Goal: Communication & Community: Answer question/provide support

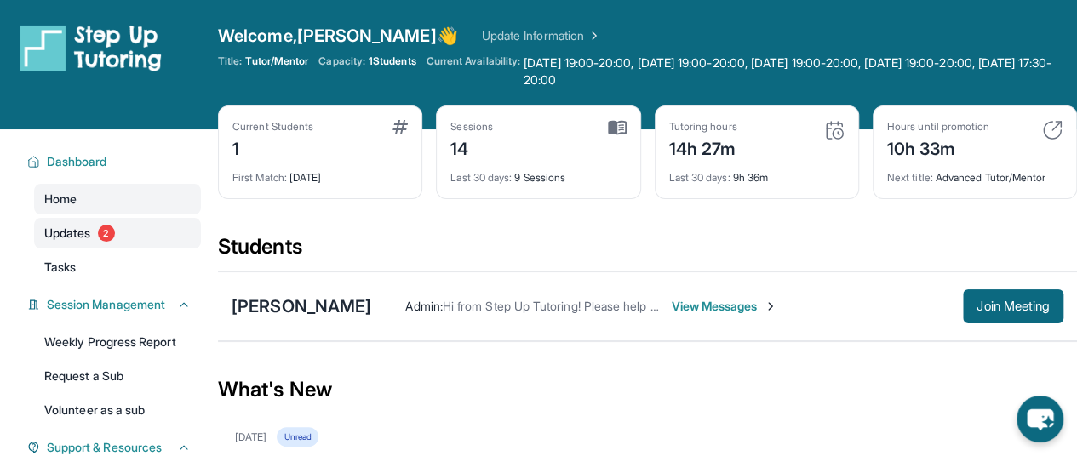
click at [85, 231] on span "Updates" at bounding box center [67, 233] width 47 height 17
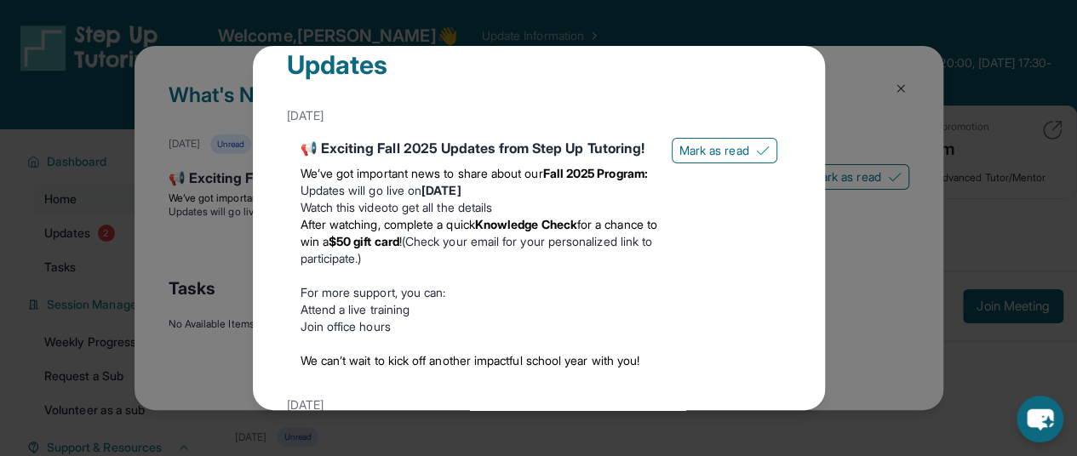
scroll to position [30, 0]
click at [689, 143] on span "Mark as read" at bounding box center [714, 151] width 70 height 17
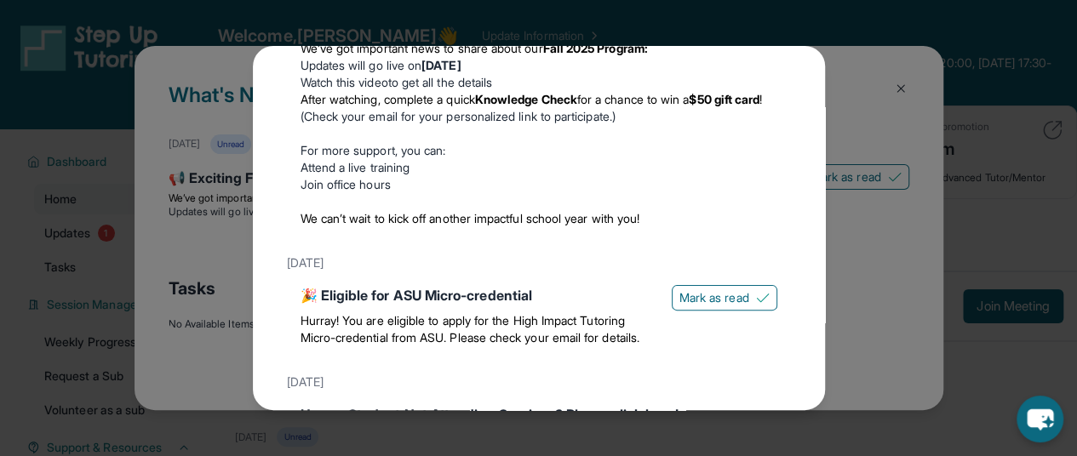
scroll to position [212, 0]
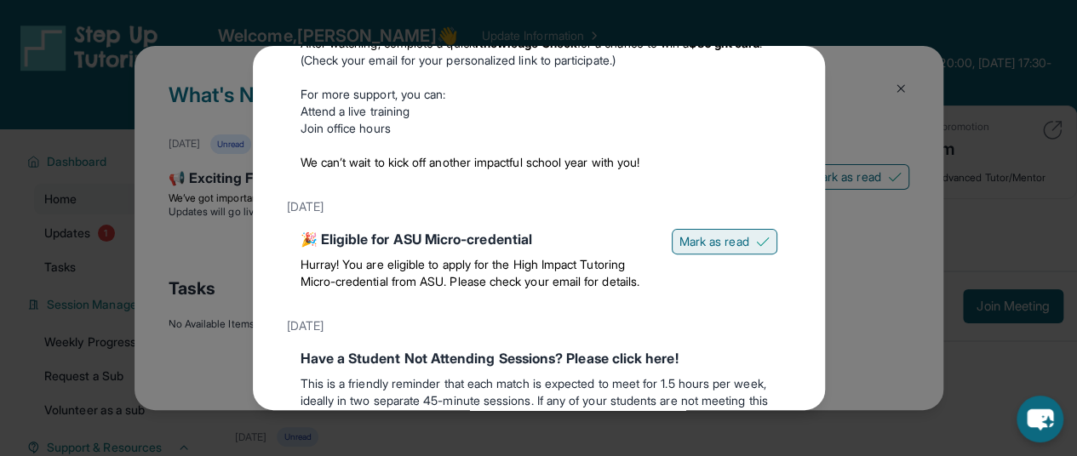
click at [703, 233] on span "Mark as read" at bounding box center [714, 241] width 70 height 17
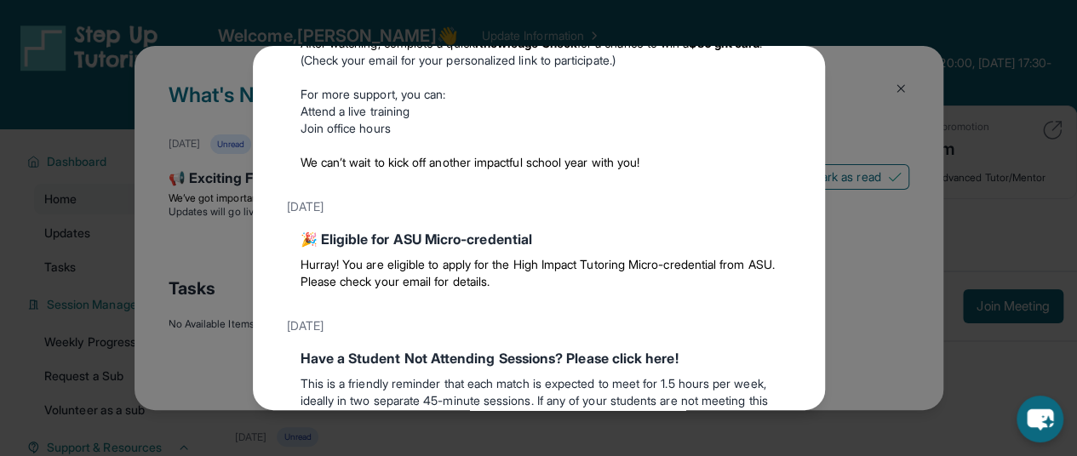
scroll to position [0, 0]
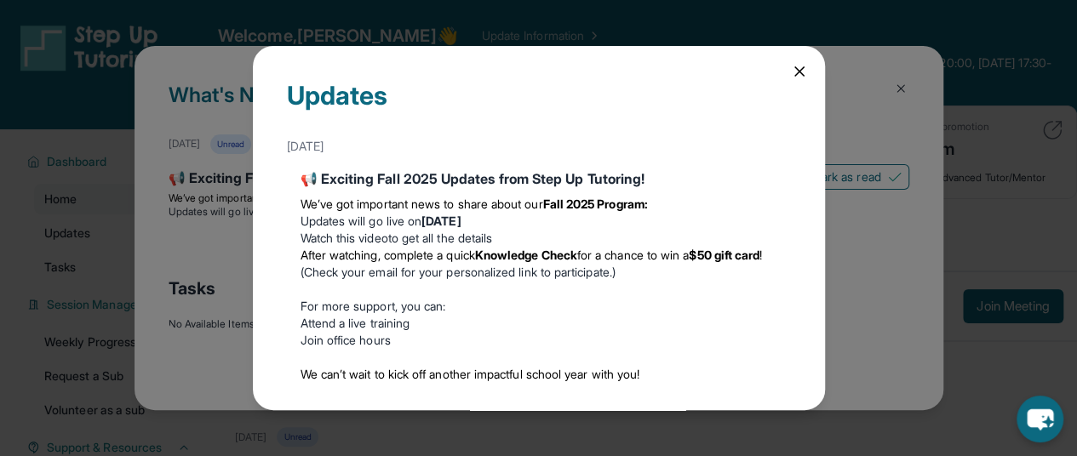
click at [791, 67] on icon at bounding box center [799, 71] width 17 height 17
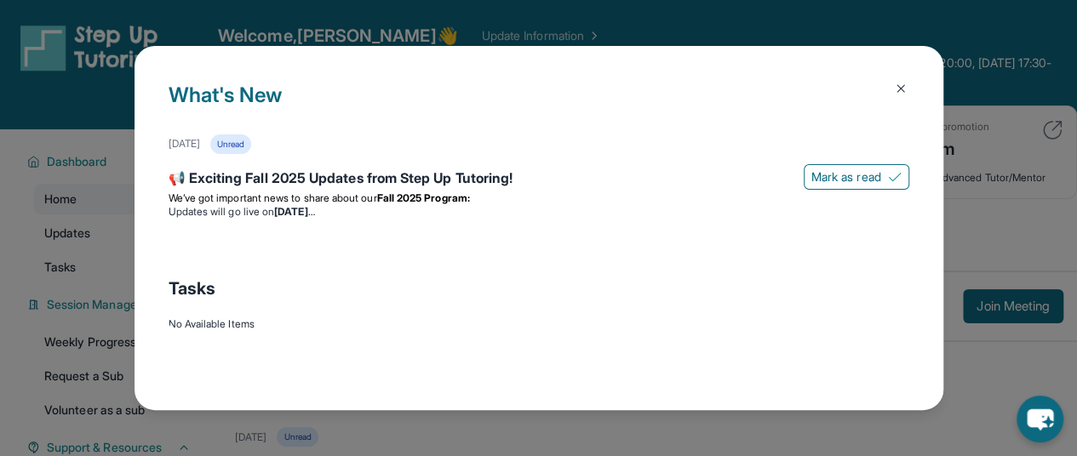
click at [901, 82] on img at bounding box center [901, 89] width 14 height 14
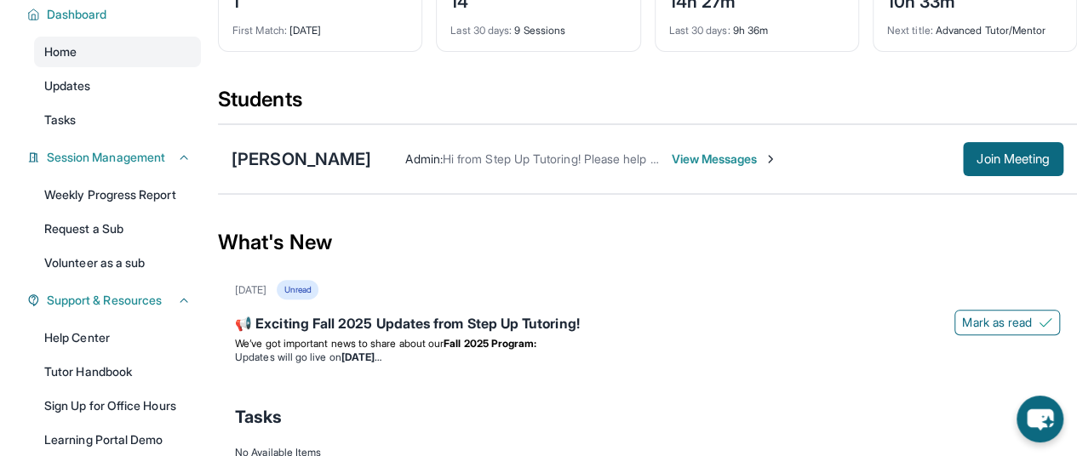
scroll to position [146, 0]
click at [987, 159] on span "Join Meeting" at bounding box center [1012, 160] width 73 height 10
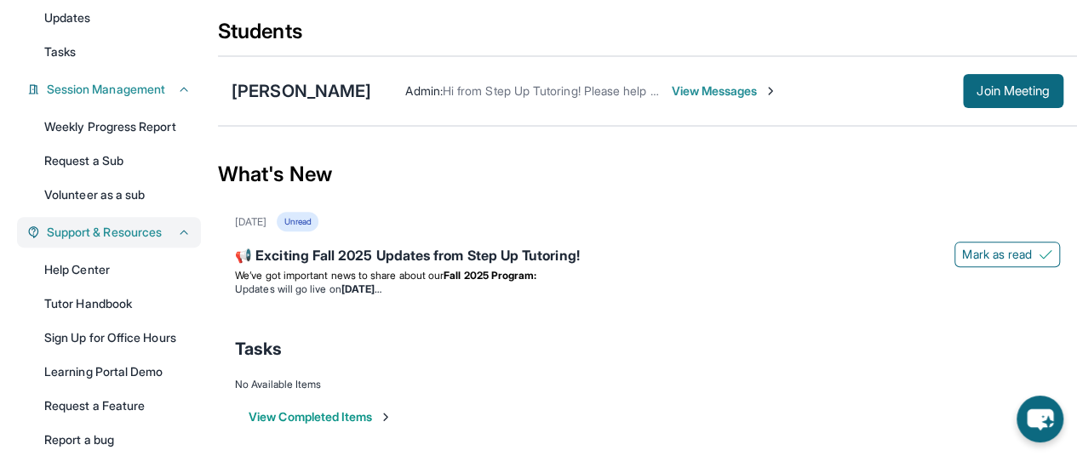
scroll to position [13, 0]
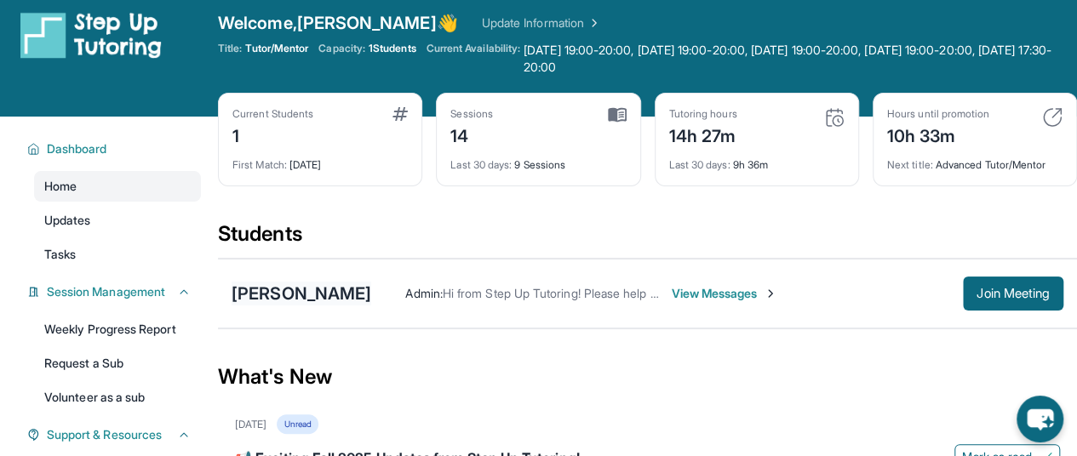
click at [269, 299] on div "[PERSON_NAME]" at bounding box center [301, 294] width 140 height 24
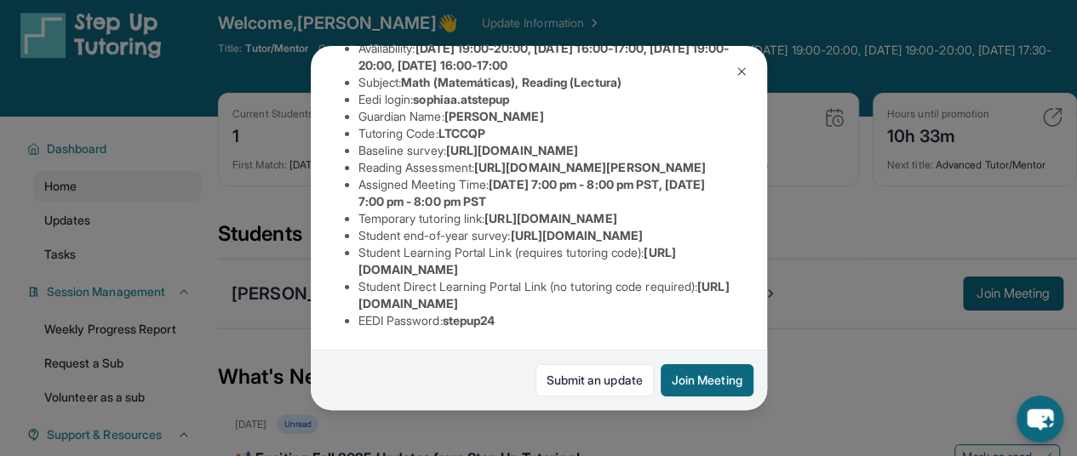
scroll to position [247, 0]
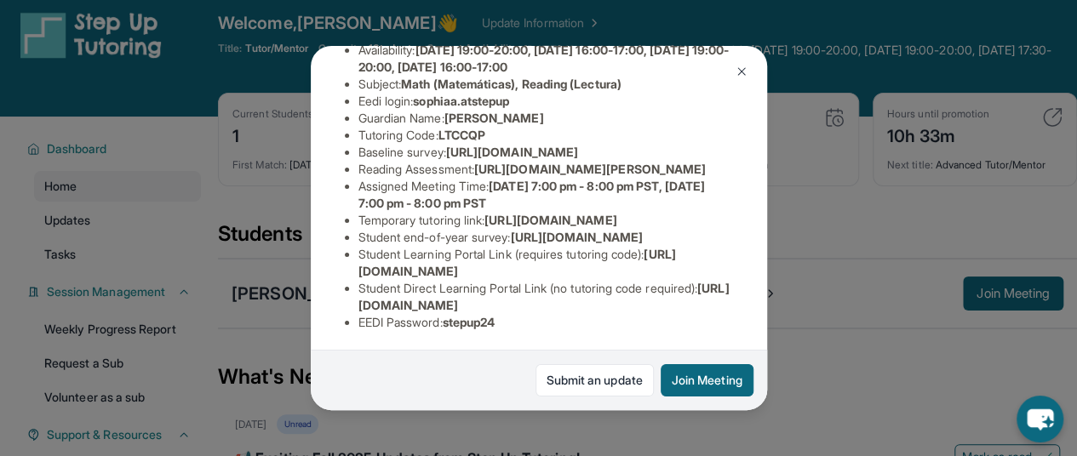
drag, startPoint x: 484, startPoint y: 220, endPoint x: 711, endPoint y: 259, distance: 230.4
click at [711, 178] on li "Reading Assessment : [URL][DOMAIN_NAME][PERSON_NAME]" at bounding box center [545, 169] width 374 height 17
copy span "[URL][DOMAIN_NAME][PERSON_NAME]"
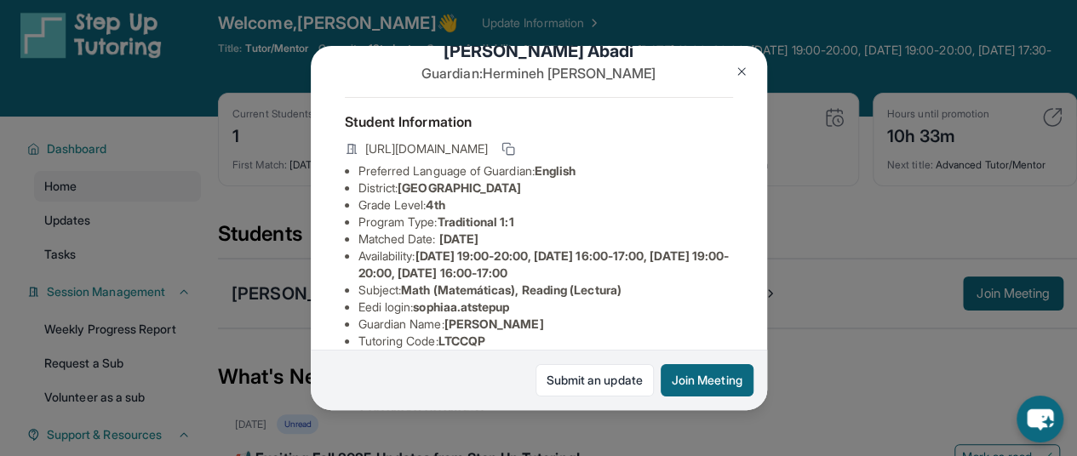
scroll to position [0, 0]
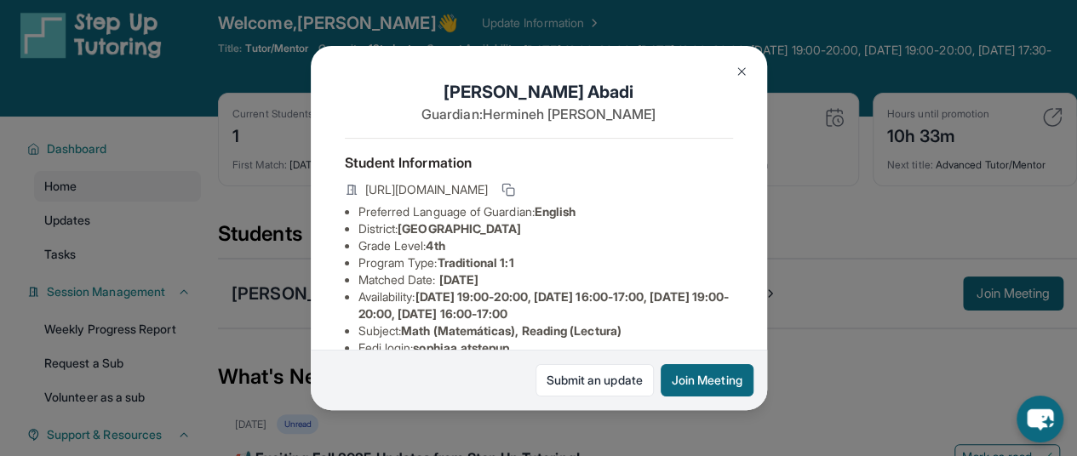
click at [739, 57] on button at bounding box center [741, 71] width 34 height 34
